Goal: Task Accomplishment & Management: Complete application form

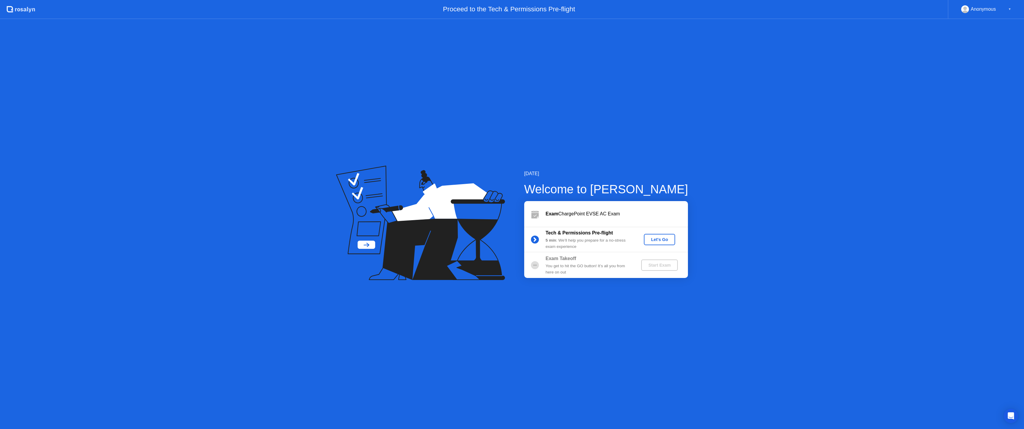
click at [662, 238] on div "Let's Go" at bounding box center [659, 239] width 26 height 5
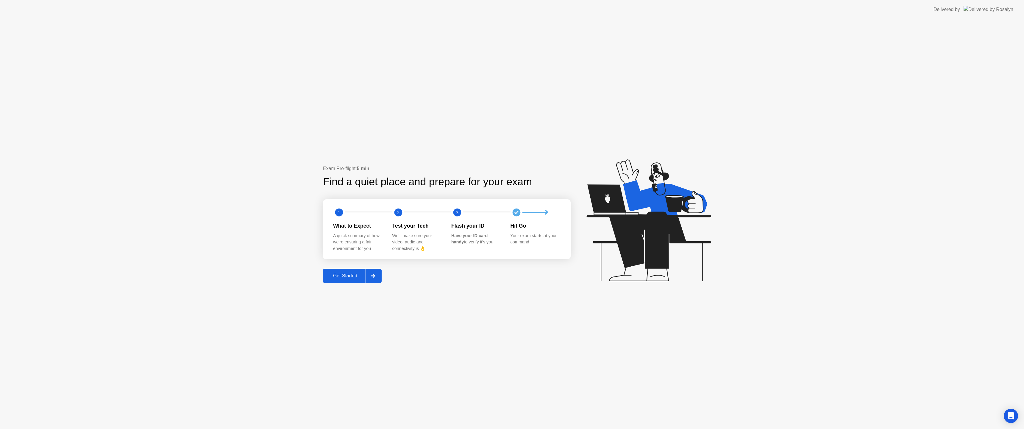
click at [332, 275] on div "Get Started" at bounding box center [345, 275] width 41 height 5
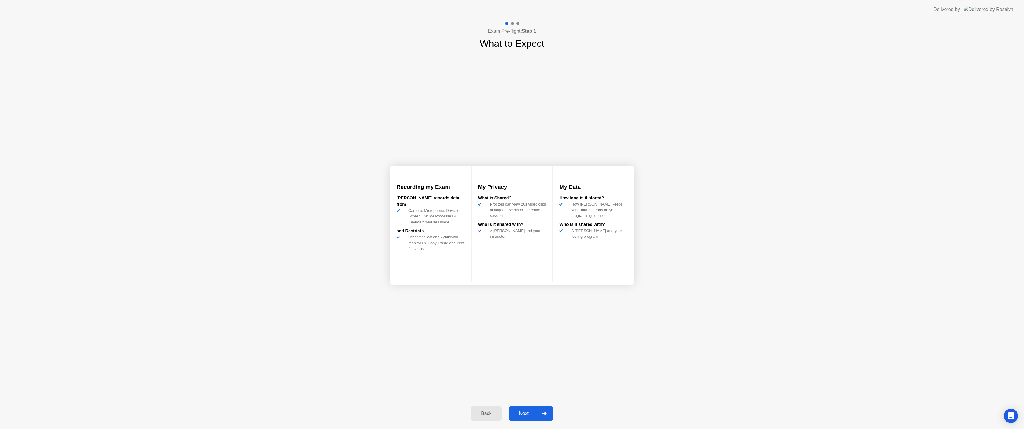
click at [526, 415] on div "Next" at bounding box center [523, 412] width 26 height 5
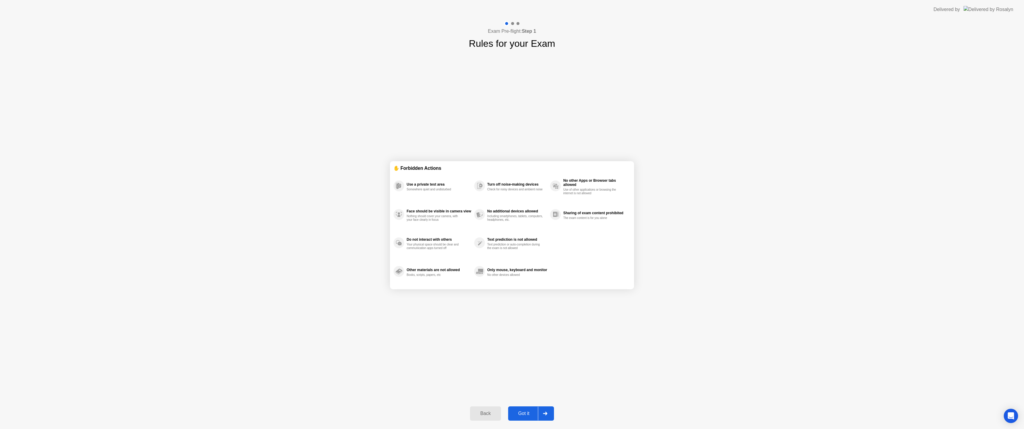
click at [528, 412] on div "Got it" at bounding box center [524, 412] width 28 height 5
select select "**********"
select select "*******"
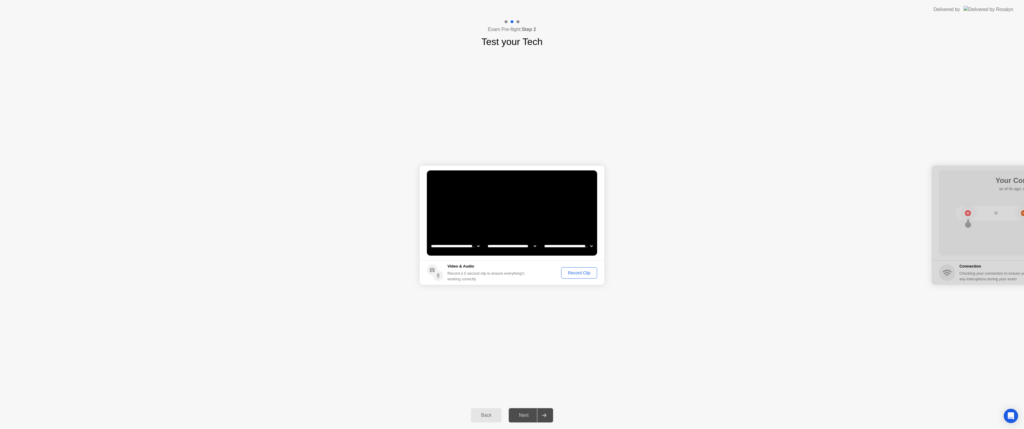
click at [585, 271] on div "Record Clip" at bounding box center [579, 272] width 32 height 5
click at [529, 271] on div "Replay Clip" at bounding box center [546, 272] width 39 height 5
click at [531, 295] on div "**********" at bounding box center [512, 225] width 1024 height 352
click at [965, 209] on div at bounding box center [1024, 224] width 185 height 119
drag, startPoint x: 976, startPoint y: 208, endPoint x: 942, endPoint y: 254, distance: 56.8
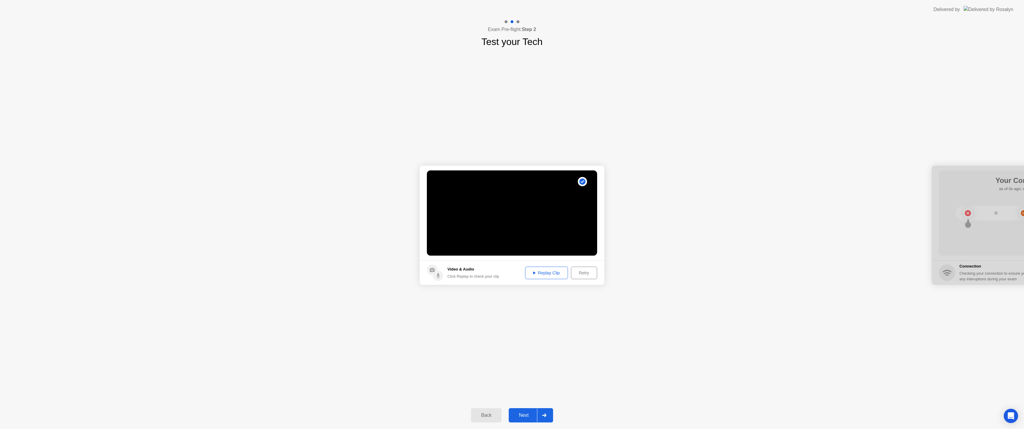
click at [942, 253] on div at bounding box center [1024, 224] width 185 height 119
click at [951, 273] on div at bounding box center [1024, 224] width 185 height 119
click at [951, 272] on div at bounding box center [1024, 224] width 185 height 119
click at [986, 168] on div at bounding box center [1024, 224] width 185 height 119
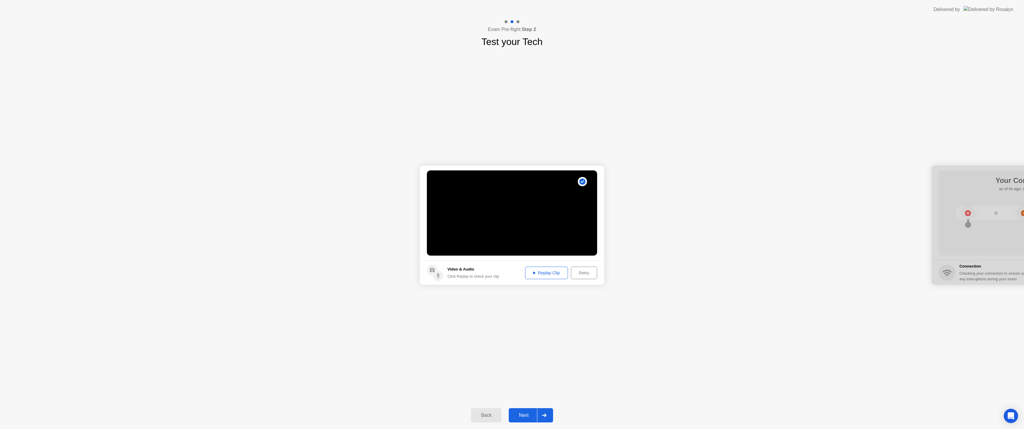
click at [986, 168] on div at bounding box center [1024, 224] width 185 height 119
drag, startPoint x: 985, startPoint y: 169, endPoint x: 979, endPoint y: 173, distance: 6.9
click at [984, 170] on div at bounding box center [1024, 224] width 185 height 119
drag, startPoint x: 979, startPoint y: 173, endPoint x: 975, endPoint y: 175, distance: 4.7
click at [979, 173] on div at bounding box center [1024, 224] width 185 height 119
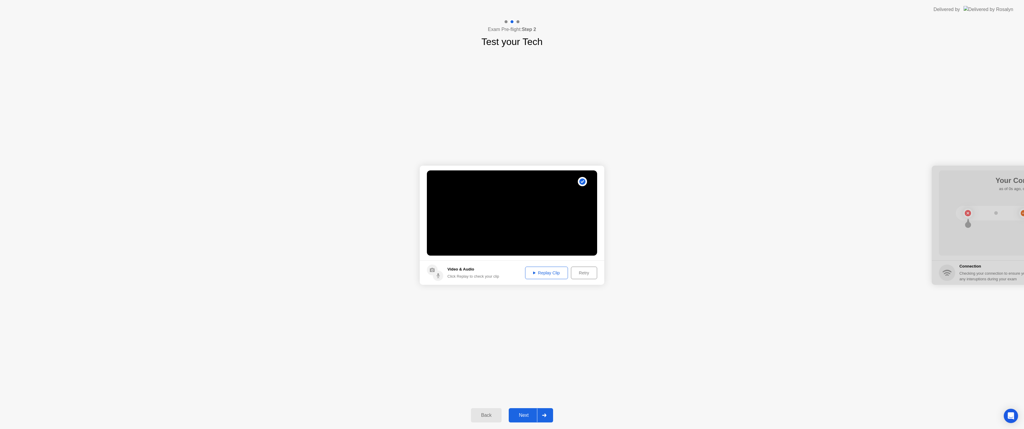
drag, startPoint x: 975, startPoint y: 175, endPoint x: 945, endPoint y: 195, distance: 35.7
click at [970, 181] on div at bounding box center [1024, 224] width 185 height 119
click at [496, 413] on div "Back" at bounding box center [486, 414] width 27 height 5
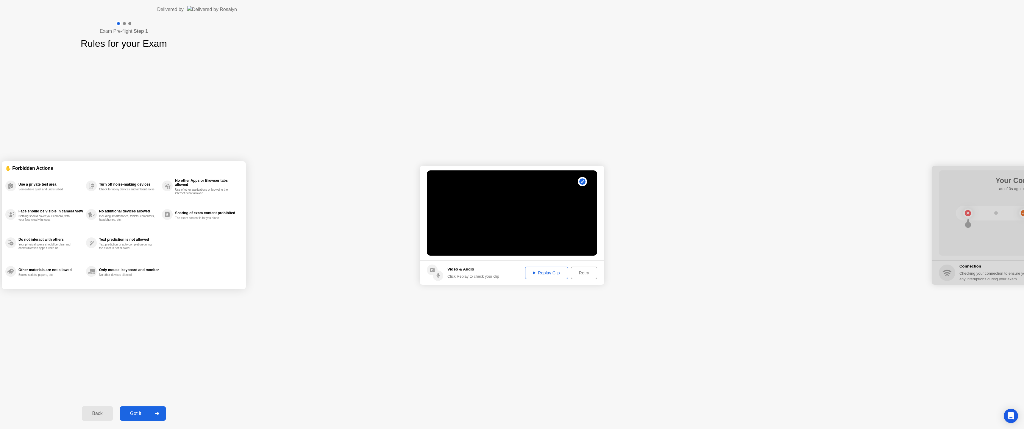
click at [111, 415] on div "Back" at bounding box center [97, 412] width 27 height 5
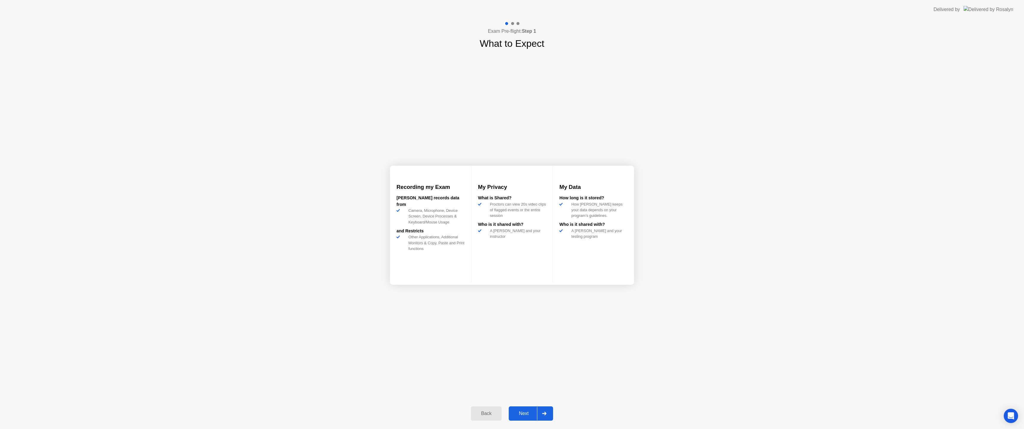
click at [494, 415] on div "Back" at bounding box center [486, 412] width 27 height 5
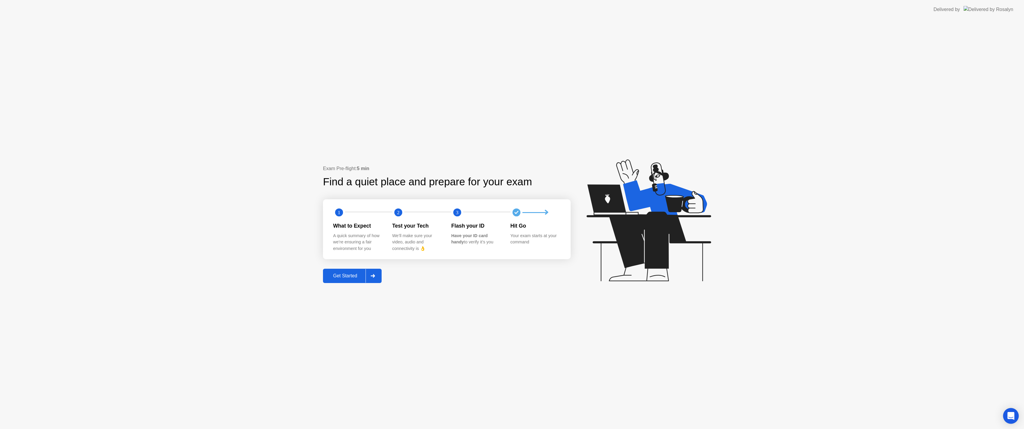
click at [1011, 418] on icon "Open Intercom Messenger" at bounding box center [1011, 416] width 8 height 8
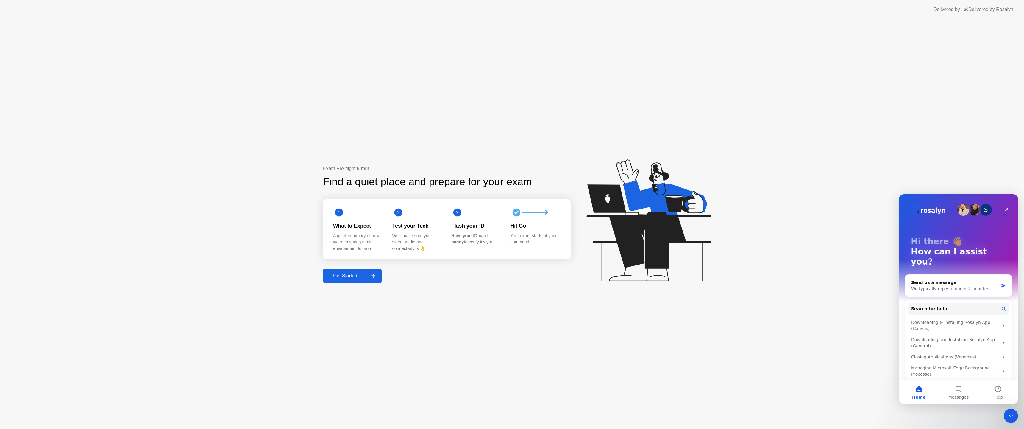
click at [916, 45] on div "Exam Pre-flight: 5 min Find a quiet place and prepare for your exam 1 2 3 What …" at bounding box center [512, 224] width 1024 height 410
click at [0, 0] on header "Delivered by" at bounding box center [512, 9] width 1024 height 19
click at [354, 275] on div "Get Started" at bounding box center [345, 275] width 41 height 5
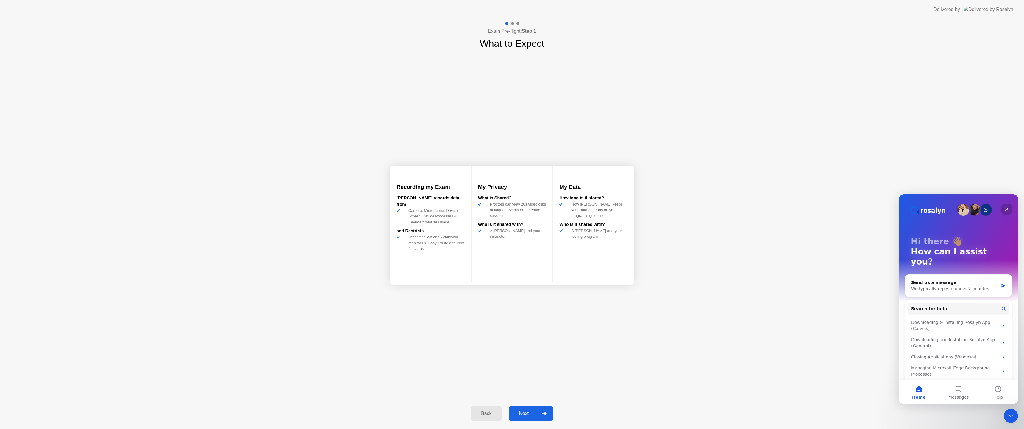
click at [1010, 209] on div "Close" at bounding box center [1006, 209] width 11 height 11
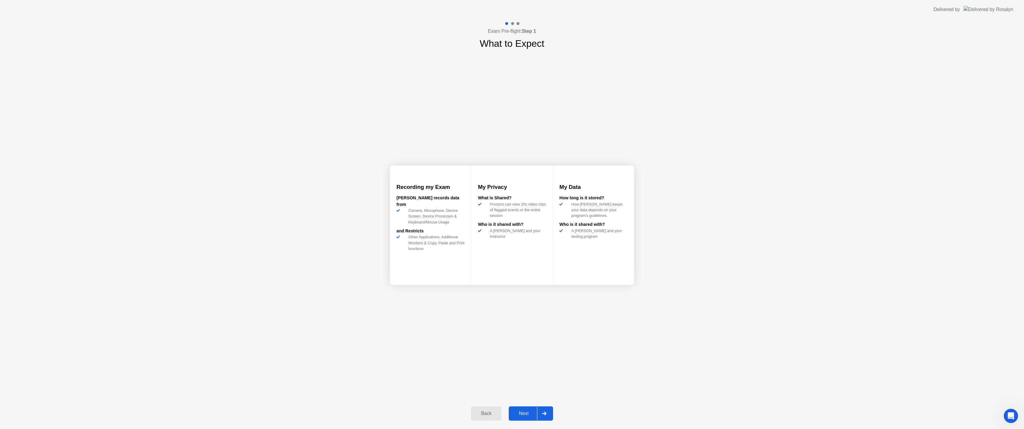
click at [525, 411] on div "Next" at bounding box center [523, 412] width 26 height 5
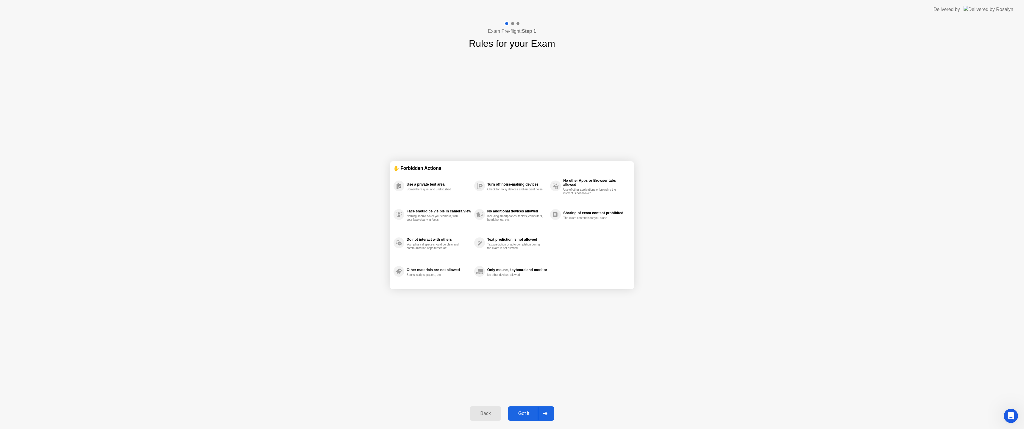
click at [529, 415] on div "Got it" at bounding box center [524, 412] width 28 height 5
select select "**********"
select select "*******"
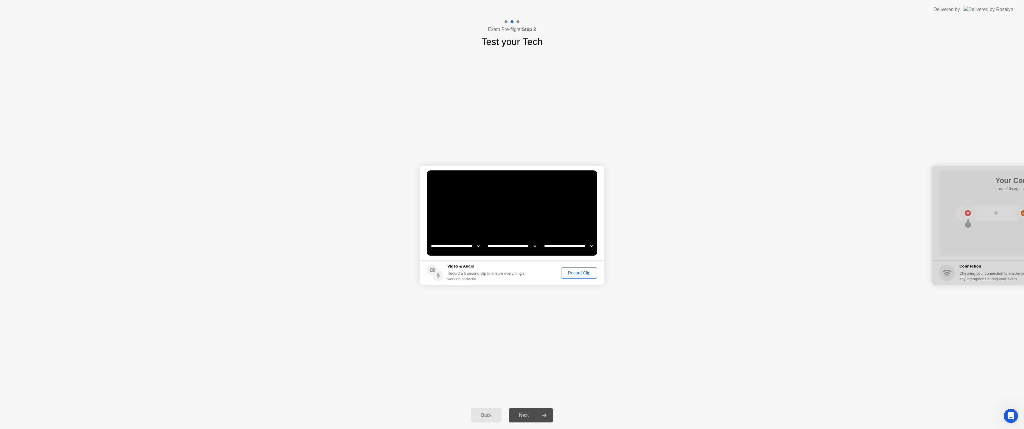
click at [582, 273] on div "Record Clip" at bounding box center [579, 272] width 32 height 5
click at [535, 182] on div ". . ." at bounding box center [534, 180] width 7 height 7
click at [547, 270] on div "Replay Clip" at bounding box center [546, 272] width 39 height 5
click at [524, 415] on div "Next" at bounding box center [523, 414] width 26 height 5
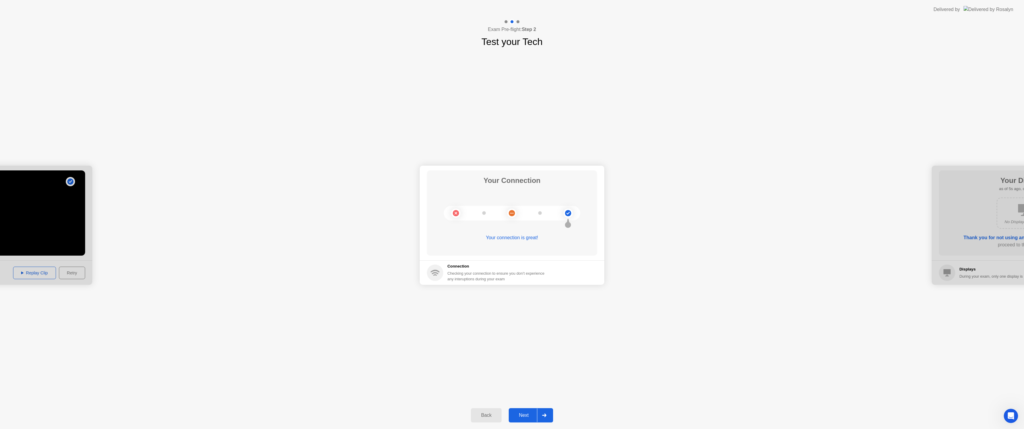
click at [570, 212] on circle at bounding box center [568, 213] width 6 height 6
click at [540, 235] on div "Your connection is great!" at bounding box center [512, 237] width 170 height 7
click at [526, 242] on div "Your connection is great!" at bounding box center [512, 242] width 170 height 17
click at [442, 274] on circle at bounding box center [435, 272] width 16 height 16
click at [437, 276] on circle at bounding box center [435, 272] width 16 height 16
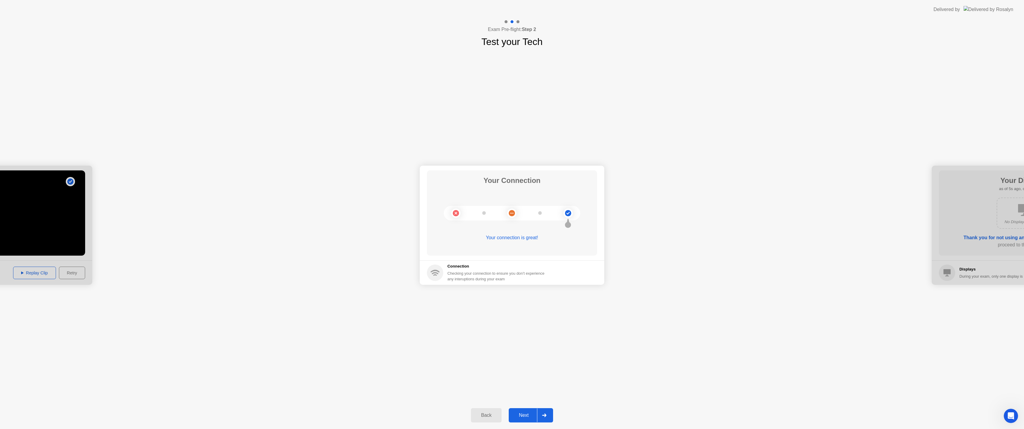
drag, startPoint x: 990, startPoint y: 189, endPoint x: 959, endPoint y: 189, distance: 31.0
click at [959, 189] on div at bounding box center [1024, 224] width 185 height 119
click at [966, 268] on div at bounding box center [1024, 224] width 185 height 119
click at [985, 276] on div at bounding box center [1024, 224] width 185 height 119
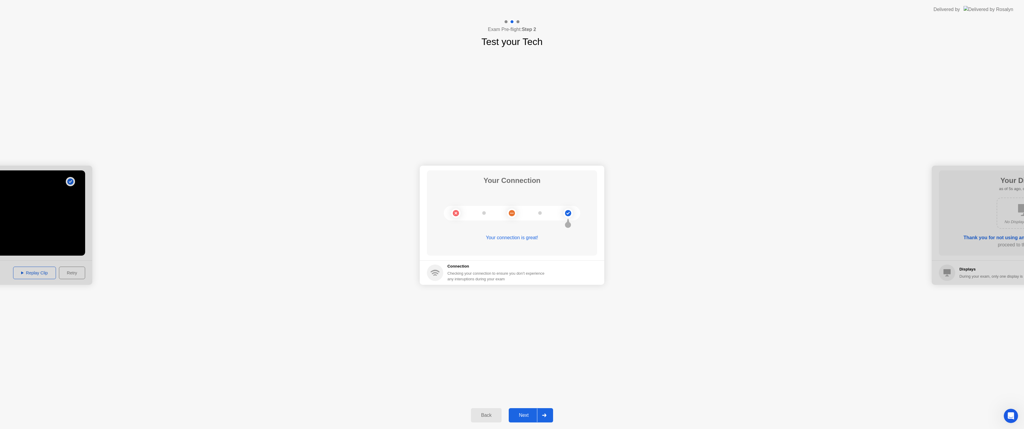
drag, startPoint x: 980, startPoint y: 276, endPoint x: 967, endPoint y: 271, distance: 13.8
click at [970, 274] on div at bounding box center [1024, 224] width 185 height 119
drag, startPoint x: 967, startPoint y: 270, endPoint x: 965, endPoint y: 262, distance: 8.4
click at [967, 267] on div at bounding box center [1024, 224] width 185 height 119
drag, startPoint x: 961, startPoint y: 248, endPoint x: 946, endPoint y: 201, distance: 49.4
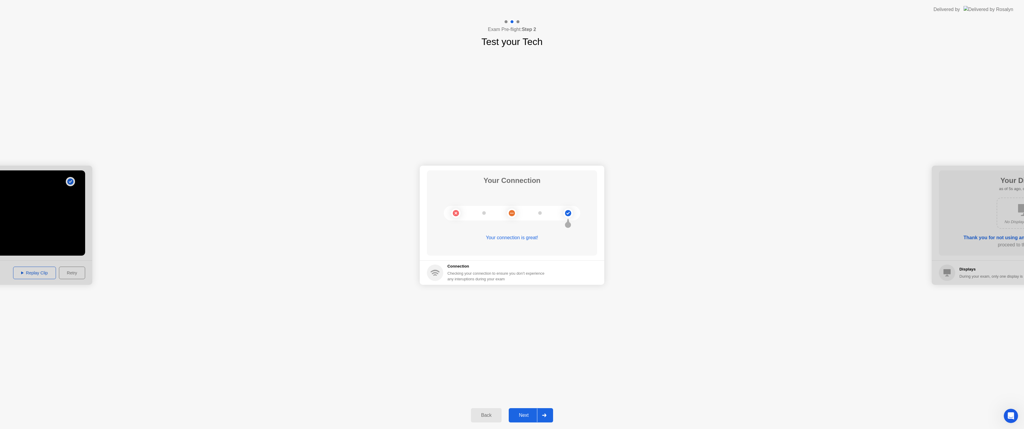
click at [941, 207] on div at bounding box center [1024, 224] width 185 height 119
drag, startPoint x: 933, startPoint y: 172, endPoint x: 940, endPoint y: 230, distance: 57.8
click at [938, 225] on div at bounding box center [1024, 224] width 185 height 119
drag, startPoint x: 943, startPoint y: 231, endPoint x: 950, endPoint y: 273, distance: 42.9
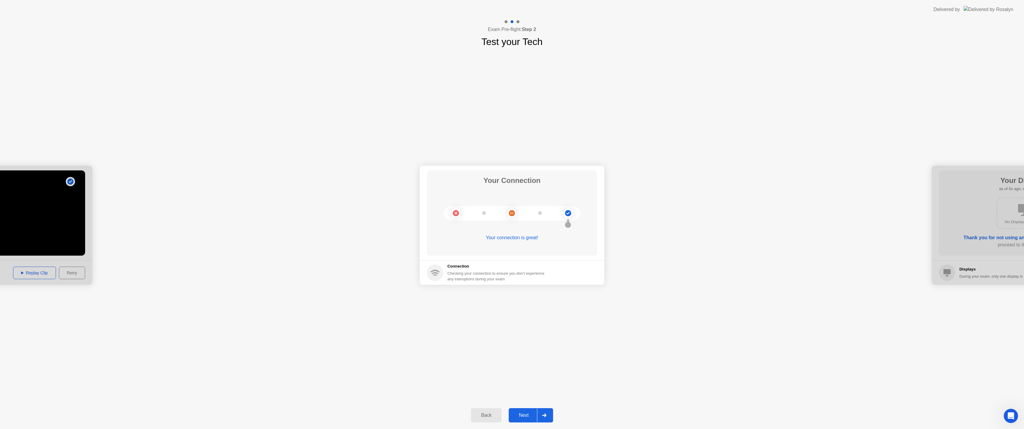
click at [512, 238] on div "Your connection is great!" at bounding box center [512, 237] width 170 height 7
click at [525, 417] on div "Next" at bounding box center [523, 414] width 26 height 5
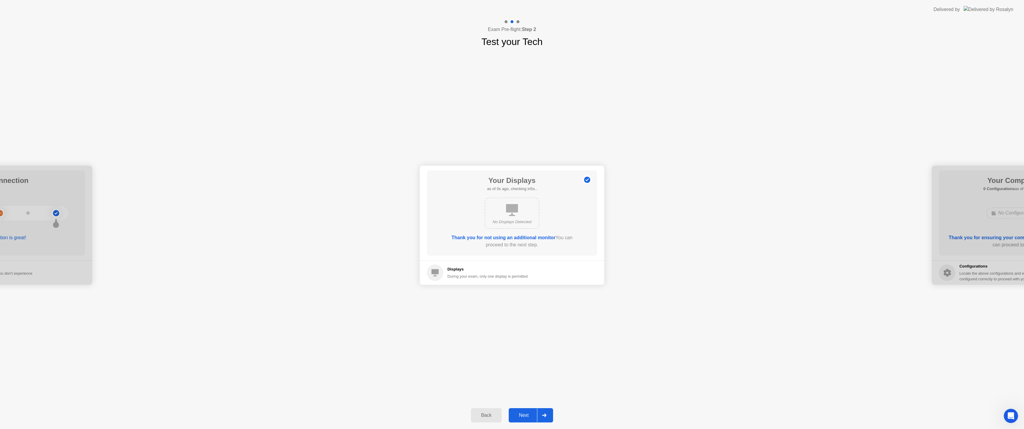
click at [521, 413] on div "Next" at bounding box center [523, 414] width 26 height 5
click at [527, 414] on div "Next" at bounding box center [523, 414] width 26 height 5
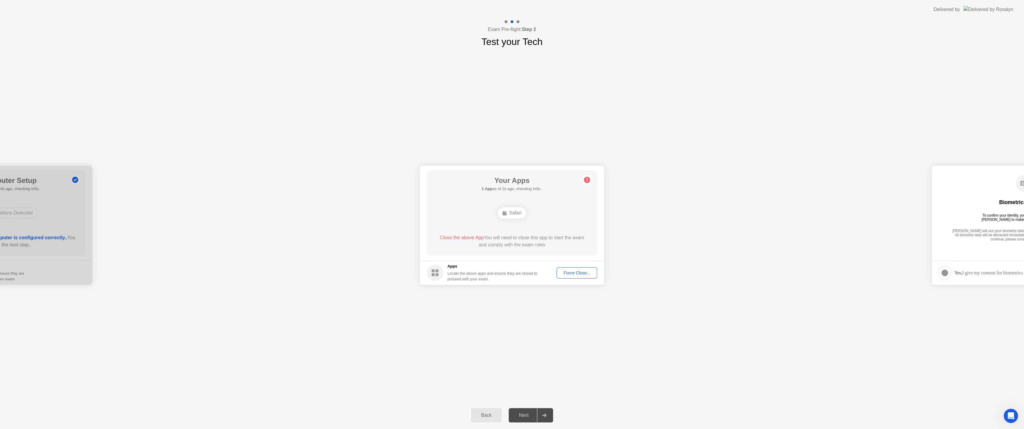
click at [582, 275] on div "Force Close..." at bounding box center [577, 272] width 36 height 5
click at [521, 416] on div "Next" at bounding box center [523, 414] width 26 height 5
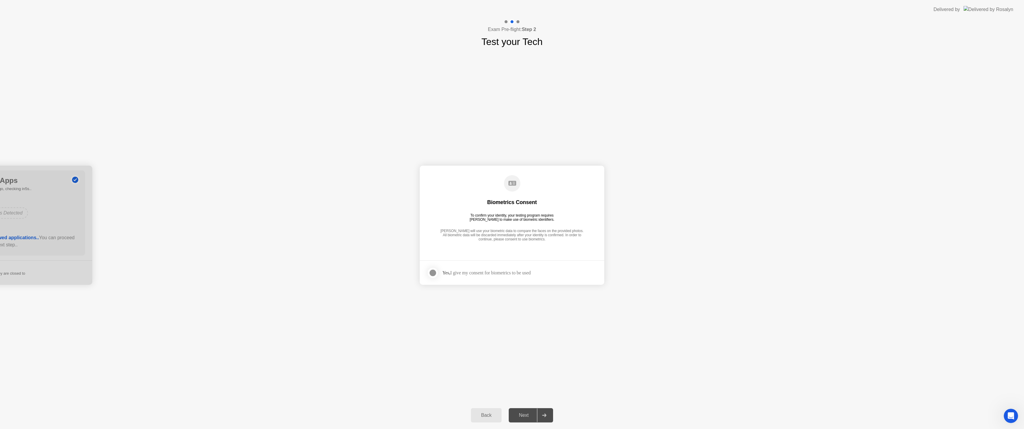
click at [517, 417] on div "Next" at bounding box center [523, 414] width 26 height 5
click at [435, 269] on div at bounding box center [432, 272] width 7 height 7
click at [533, 412] on div "Next" at bounding box center [523, 414] width 26 height 5
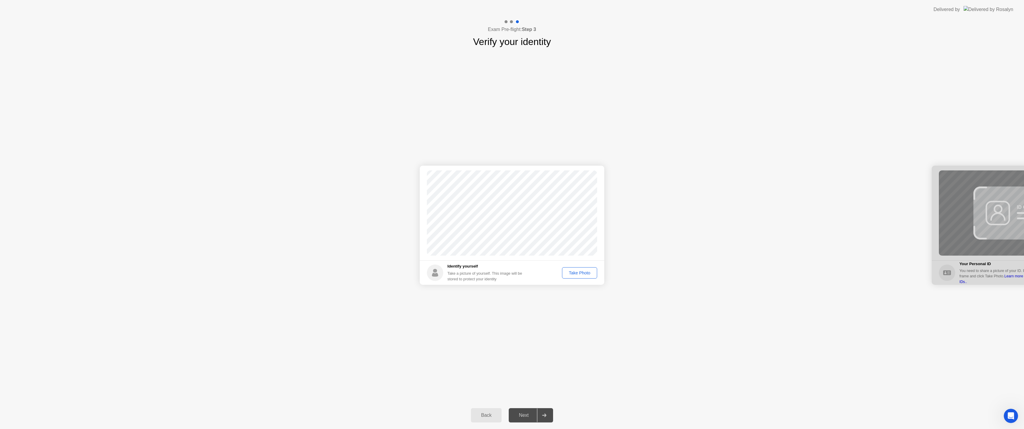
click at [575, 274] on div "Take Photo" at bounding box center [579, 272] width 31 height 5
click at [525, 415] on div "Next" at bounding box center [523, 414] width 26 height 5
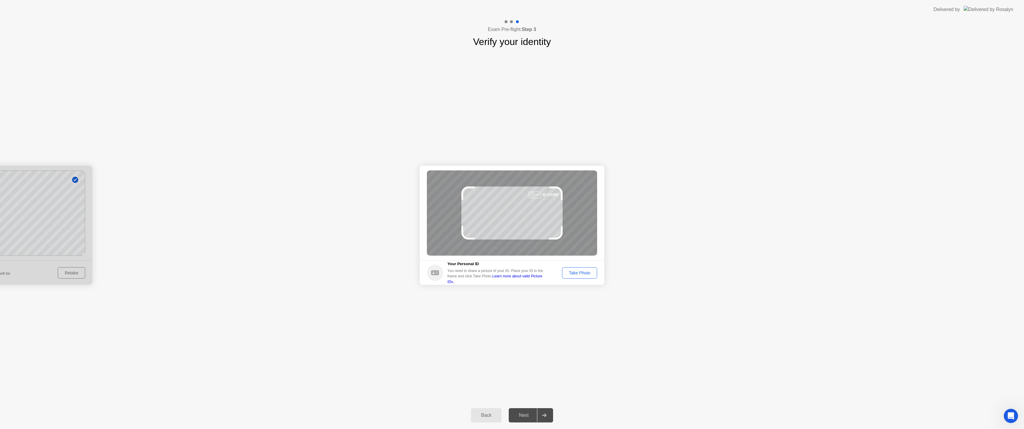
click at [588, 273] on div "Take Photo" at bounding box center [579, 272] width 31 height 5
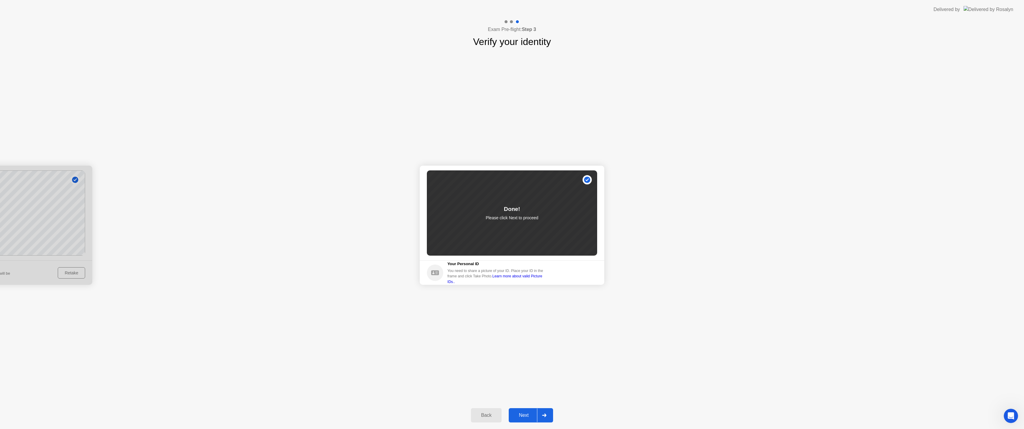
click at [520, 410] on button "Next" at bounding box center [531, 415] width 44 height 14
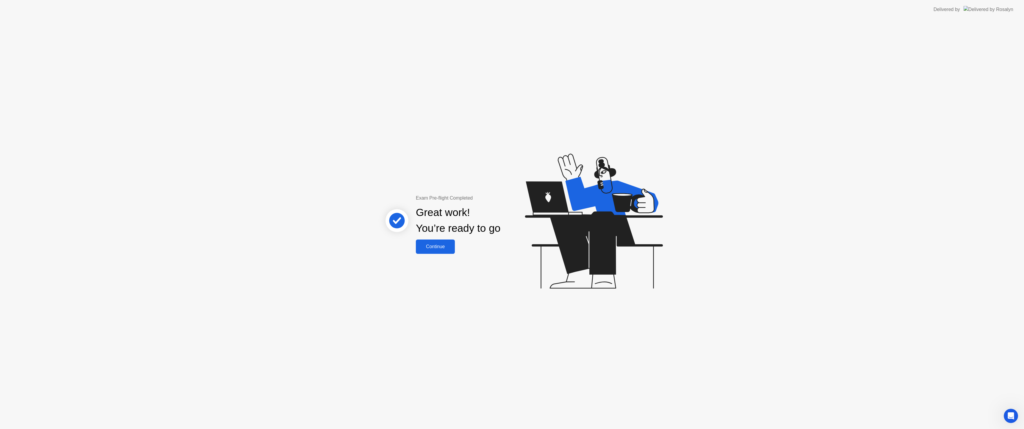
click at [432, 248] on div "Continue" at bounding box center [435, 246] width 35 height 5
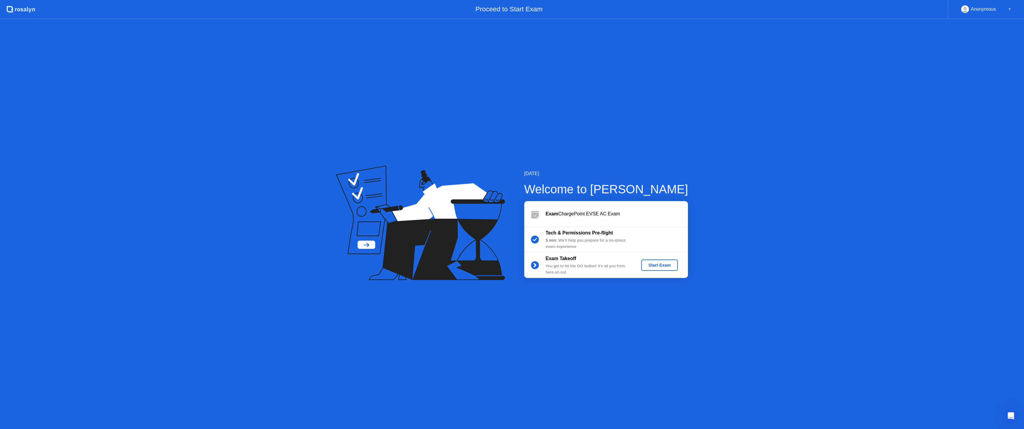
click at [659, 265] on div "Start Exam" at bounding box center [659, 265] width 32 height 5
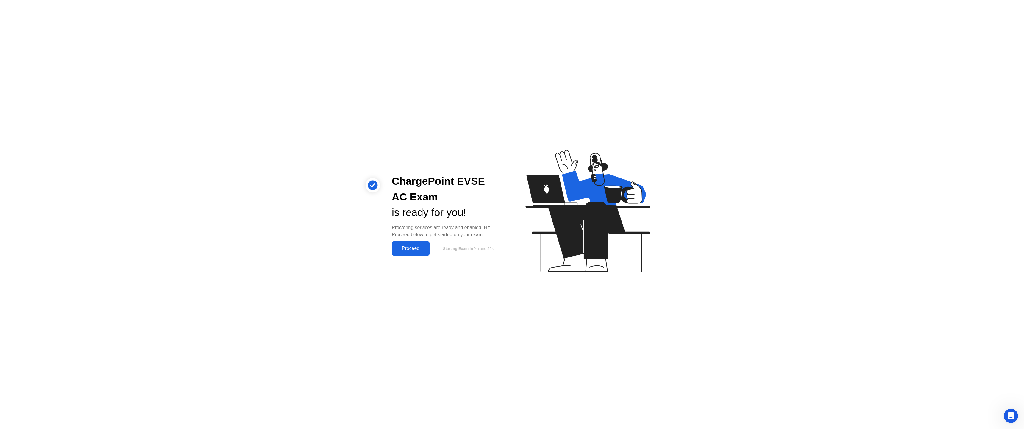
click at [414, 247] on div "Proceed" at bounding box center [410, 248] width 34 height 5
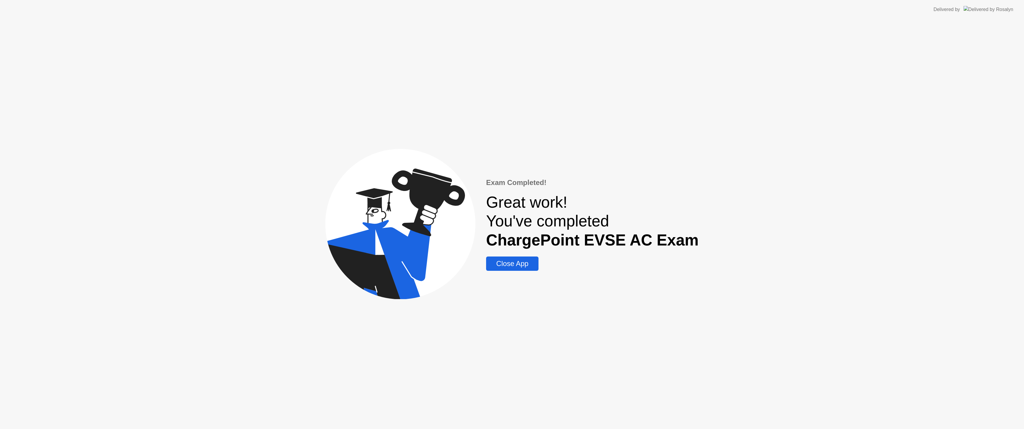
click at [529, 268] on div "Close App" at bounding box center [512, 263] width 49 height 8
